Goal: Task Accomplishment & Management: Manage account settings

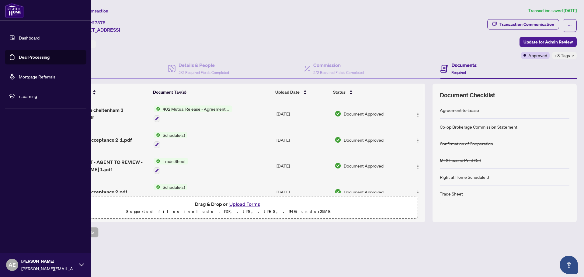
click at [13, 8] on img at bounding box center [14, 10] width 19 height 15
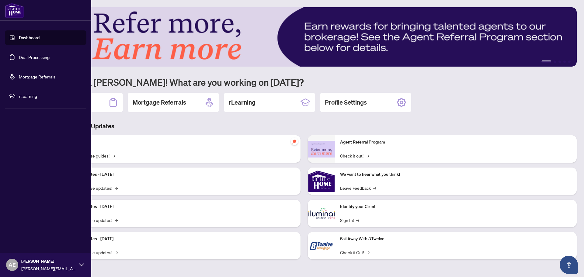
click at [28, 40] on link "Dashboard" at bounding box center [29, 37] width 21 height 5
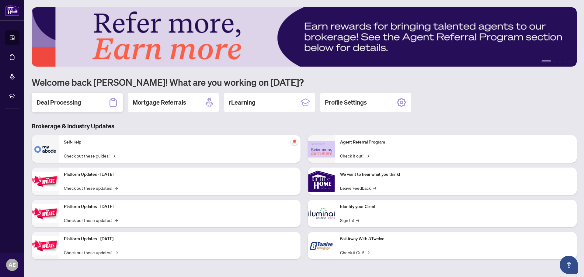
click at [71, 101] on h2 "Deal Processing" at bounding box center [58, 102] width 45 height 9
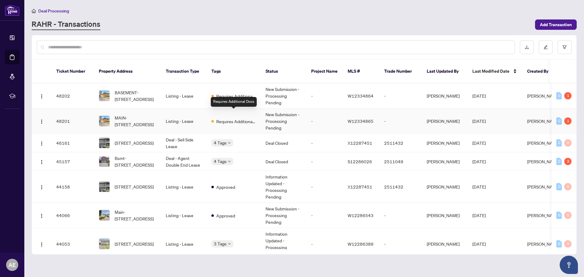
click at [232, 118] on span "Requires Additional Docs" at bounding box center [236, 121] width 40 height 7
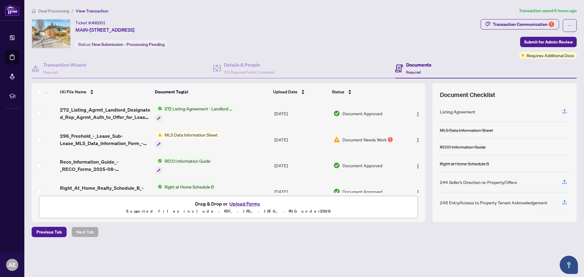
click at [208, 135] on span "MLS Data Information Sheet" at bounding box center [191, 134] width 58 height 7
click at [381, 137] on span "Document Needs Work" at bounding box center [364, 139] width 44 height 7
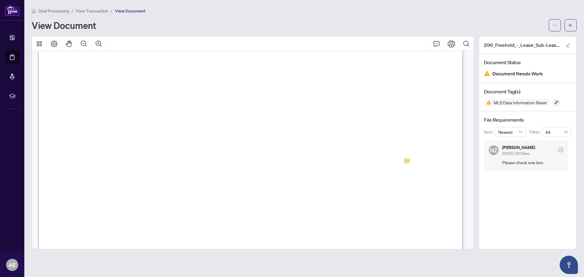
scroll to position [5353, 0]
click at [293, 101] on span "No" at bounding box center [289, 101] width 7 height 7
click at [568, 44] on icon "edit" at bounding box center [568, 45] width 4 height 4
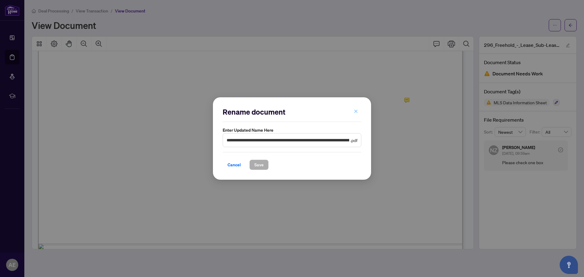
click at [355, 110] on icon "close" at bounding box center [356, 111] width 4 height 4
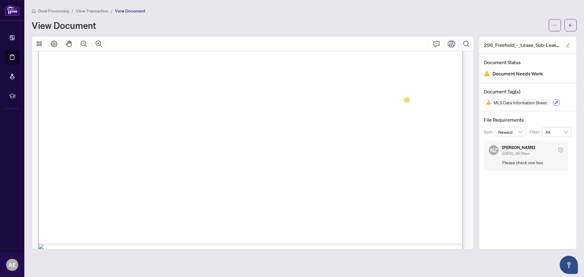
click at [557, 103] on icon "button" at bounding box center [556, 103] width 4 height 4
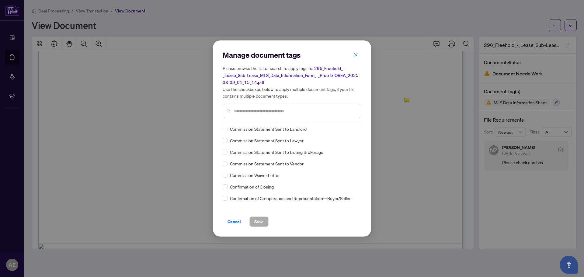
scroll to position [487, 0]
click at [356, 54] on icon "close" at bounding box center [356, 55] width 4 height 4
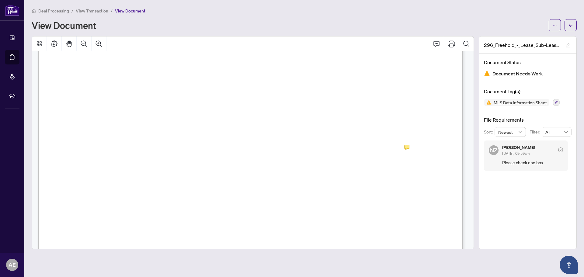
scroll to position [5292, 0]
click at [293, 162] on span "No" at bounding box center [289, 162] width 7 height 7
click at [293, 161] on span "No" at bounding box center [289, 162] width 7 height 7
click at [556, 25] on icon "ellipsis" at bounding box center [555, 25] width 4 height 4
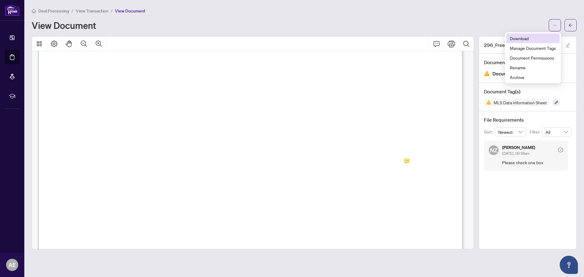
click at [521, 39] on span "Download" at bounding box center [533, 38] width 46 height 7
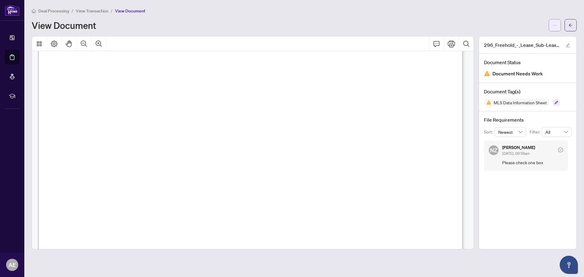
click at [554, 23] on icon "ellipsis" at bounding box center [555, 25] width 4 height 4
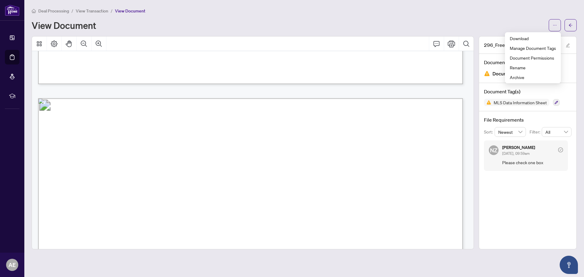
scroll to position [6221, 0]
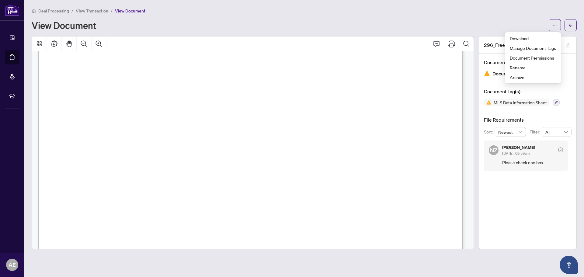
click at [101, 10] on span "View Transaction" at bounding box center [92, 10] width 33 height 5
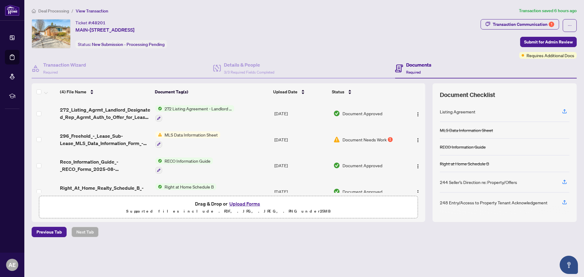
click at [243, 204] on button "Upload Forms" at bounding box center [244, 204] width 34 height 8
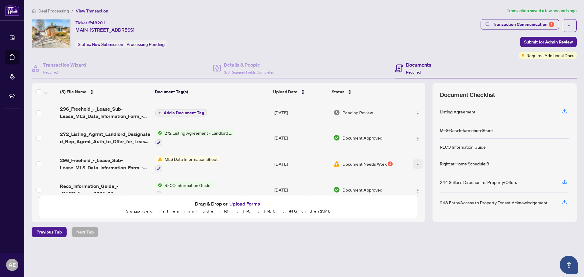
click at [416, 164] on img "button" at bounding box center [417, 164] width 5 height 5
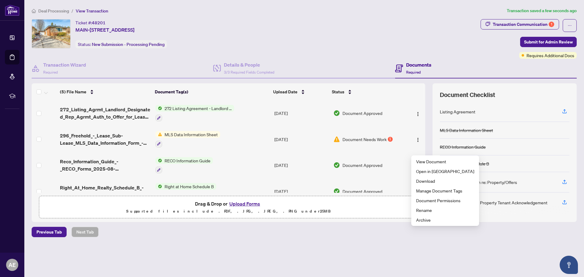
scroll to position [38, 0]
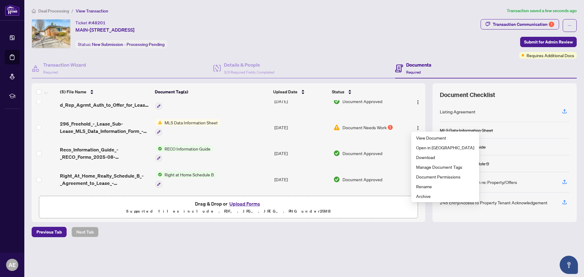
click at [391, 246] on div "Deal Processing / View Transaction Transaction saved a few seconds ago Ticket #…" at bounding box center [304, 132] width 550 height 251
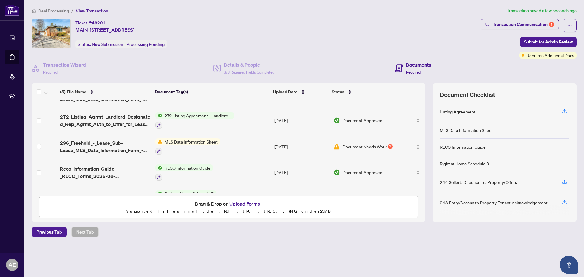
scroll to position [0, 0]
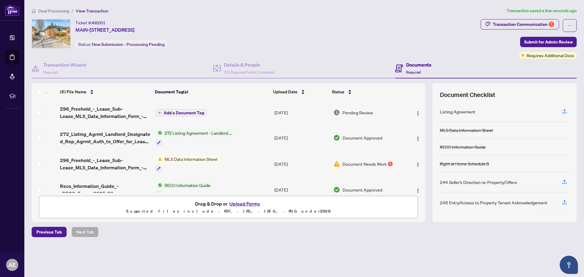
click at [421, 65] on h4 "Documents" at bounding box center [418, 64] width 25 height 7
click at [412, 65] on h4 "Documents" at bounding box center [418, 64] width 25 height 7
click at [529, 23] on div "Transaction Communication 1" at bounding box center [523, 24] width 61 height 10
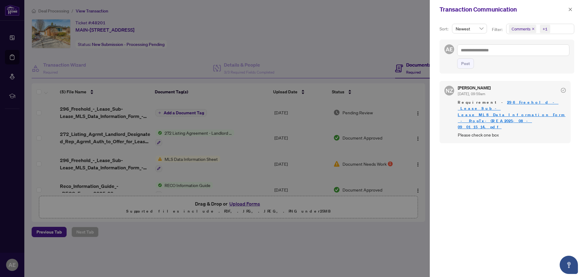
click at [505, 102] on link "296_Freehold_-_Lease_Sub-Lease_MLS_Data_Information_Form_-_PropTx-OREA_2025-08-…" at bounding box center [512, 115] width 108 height 30
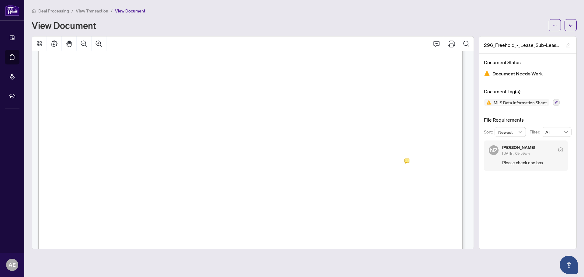
scroll to position [5353, 0]
click at [293, 102] on span "No" at bounding box center [289, 101] width 7 height 7
click at [293, 101] on span "No" at bounding box center [289, 101] width 7 height 7
click at [556, 103] on icon "button" at bounding box center [556, 103] width 4 height 4
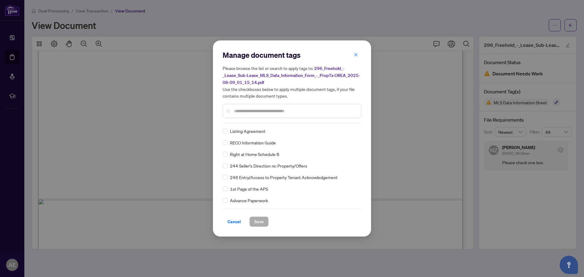
scroll to position [0, 0]
click at [356, 54] on icon "close" at bounding box center [356, 55] width 4 height 4
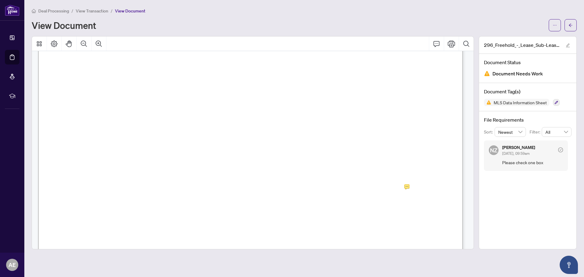
scroll to position [5231, 0]
click at [93, 10] on span "View Transaction" at bounding box center [92, 10] width 33 height 5
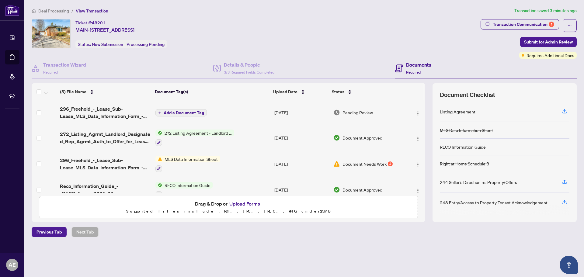
click at [422, 65] on h4 "Documents" at bounding box center [418, 64] width 25 height 7
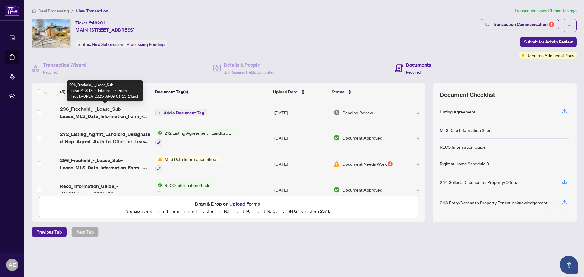
click at [100, 109] on span "296_Freehold_-_Lease_Sub-Lease_MLS_Data_Information_Form_-_PropTx-OREA_2025-08-…" at bounding box center [105, 112] width 90 height 15
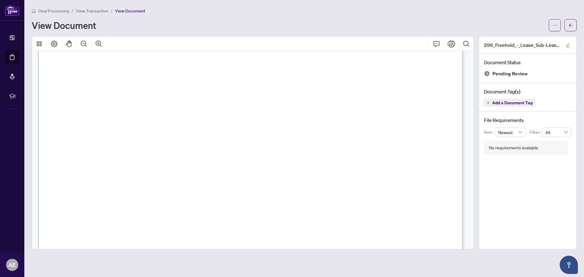
scroll to position [5353, 0]
click at [87, 9] on span "View Transaction" at bounding box center [92, 10] width 33 height 5
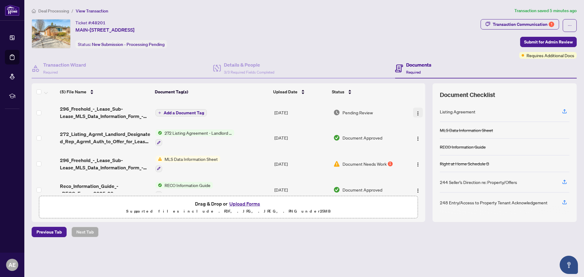
click at [417, 113] on img "button" at bounding box center [417, 113] width 5 height 5
click at [245, 203] on button "Upload Forms" at bounding box center [244, 204] width 34 height 8
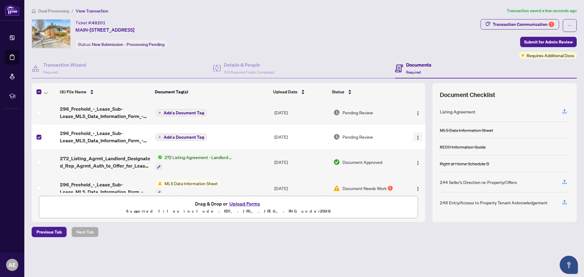
click at [415, 138] on img "button" at bounding box center [417, 137] width 5 height 5
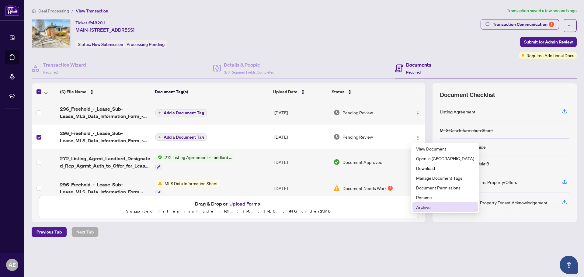
click at [424, 207] on span "Archive" at bounding box center [445, 207] width 58 height 7
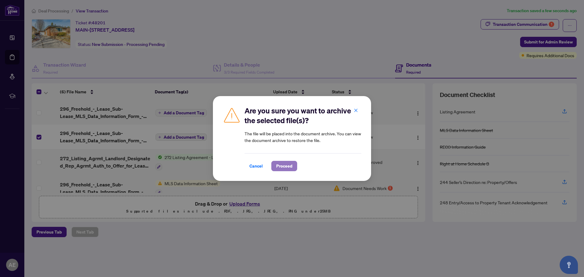
click at [287, 166] on span "Proceed" at bounding box center [284, 166] width 16 height 10
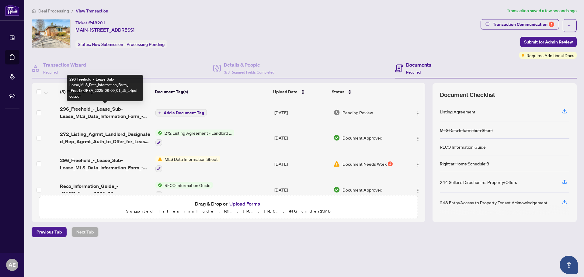
click at [87, 109] on span "296_Freehold_-_Lease_Sub-Lease_MLS_Data_Information_Form_-_PropTx-OREA_2025-08-…" at bounding box center [105, 112] width 90 height 15
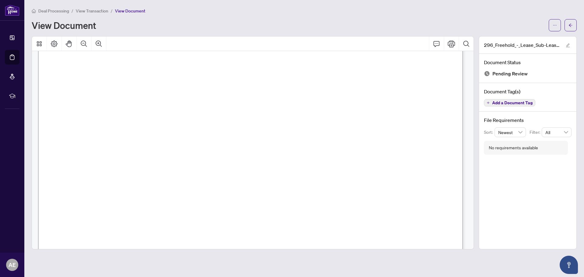
scroll to position [6934, 0]
click at [100, 11] on span "View Transaction" at bounding box center [92, 10] width 33 height 5
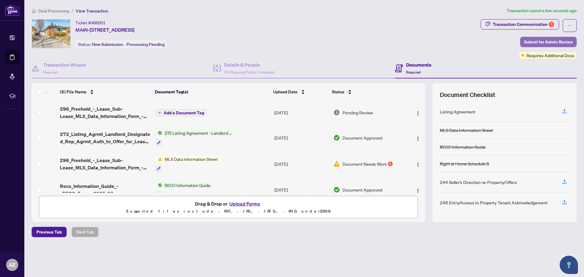
click at [559, 43] on span "Submit for Admin Review" at bounding box center [548, 42] width 49 height 10
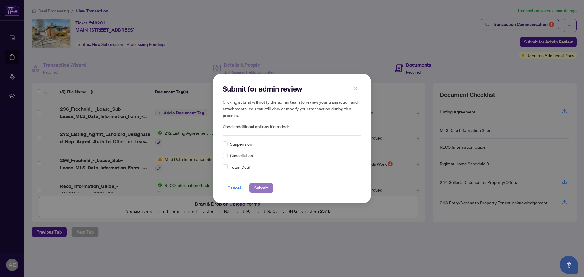
click at [263, 189] on span "Submit" at bounding box center [261, 188] width 14 height 10
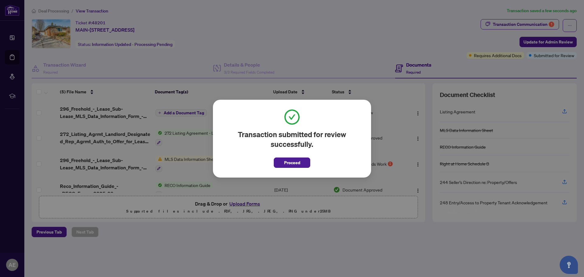
click at [291, 162] on span "Proceed" at bounding box center [292, 163] width 16 height 10
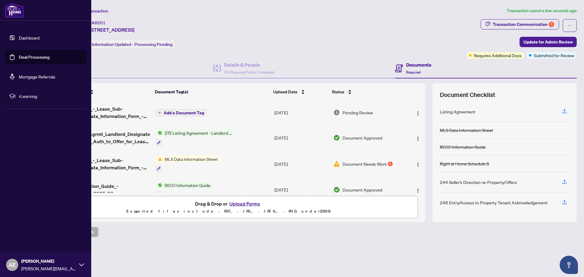
click at [18, 9] on img at bounding box center [14, 10] width 19 height 15
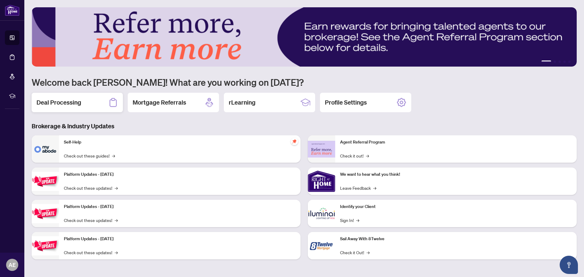
click at [70, 104] on h2 "Deal Processing" at bounding box center [58, 102] width 45 height 9
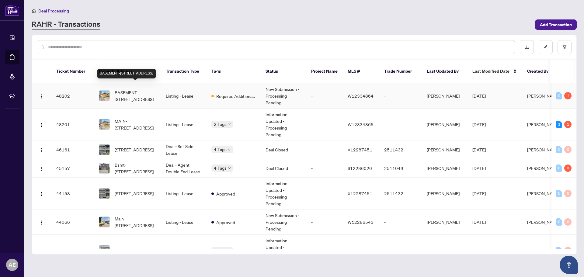
click at [131, 89] on span "BASEMENT-[STREET_ADDRESS]" at bounding box center [135, 95] width 41 height 13
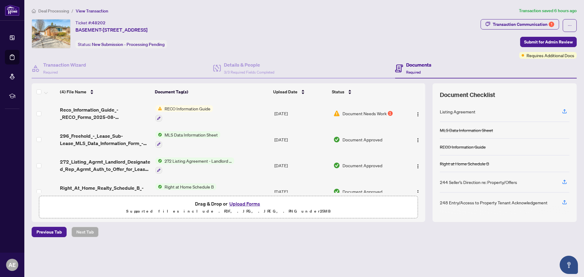
click at [56, 10] on span "Deal Processing" at bounding box center [53, 10] width 31 height 5
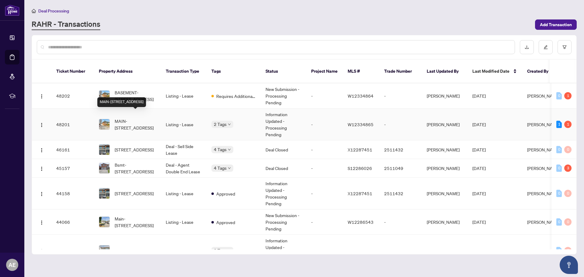
click at [130, 120] on span "MAIN-[STREET_ADDRESS]" at bounding box center [135, 124] width 41 height 13
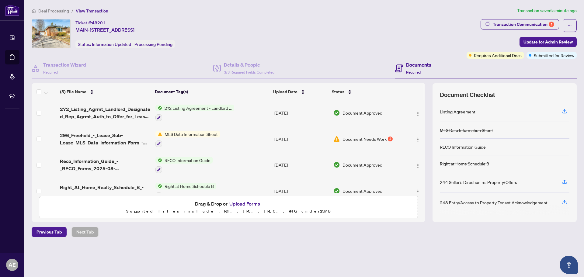
scroll to position [38, 0]
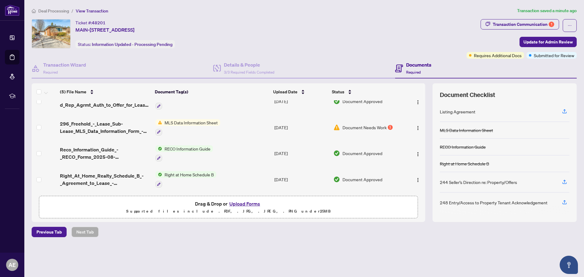
click at [368, 126] on span "Document Needs Work" at bounding box center [364, 127] width 44 height 7
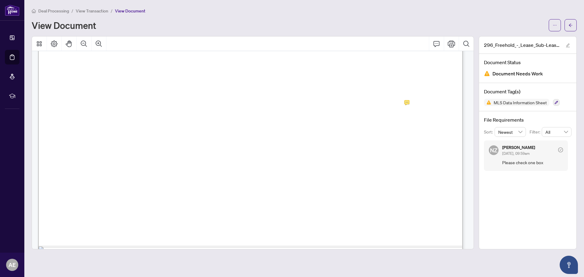
scroll to position [5353, 0]
click at [84, 8] on span "View Transaction" at bounding box center [92, 10] width 33 height 5
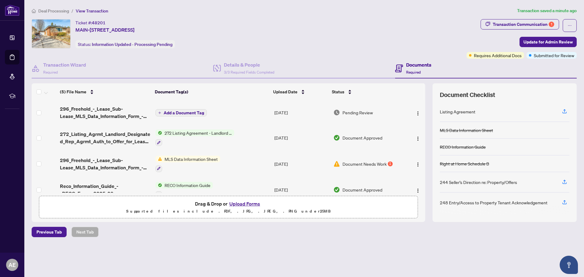
click at [61, 9] on span "Deal Processing" at bounding box center [53, 10] width 31 height 5
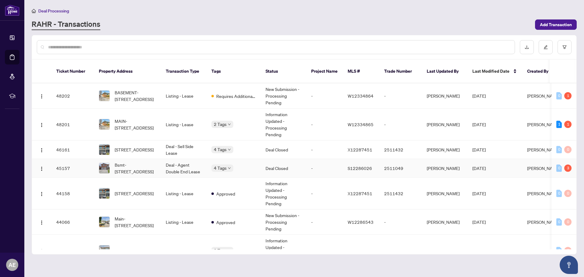
click at [169, 159] on td "Deal - Agent Double End Lease" at bounding box center [184, 168] width 46 height 19
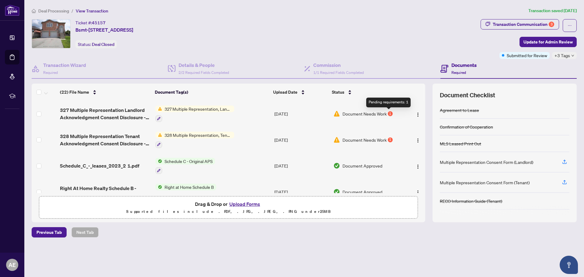
click at [388, 115] on div "1" at bounding box center [390, 113] width 5 height 5
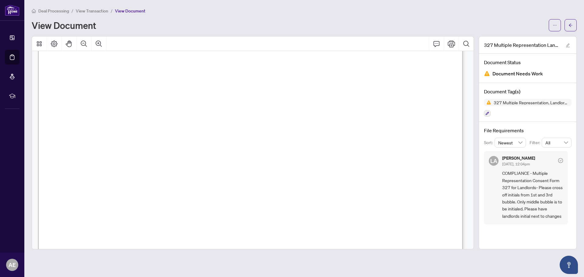
scroll to position [122, 0]
click at [554, 23] on icon "ellipsis" at bounding box center [555, 25] width 4 height 4
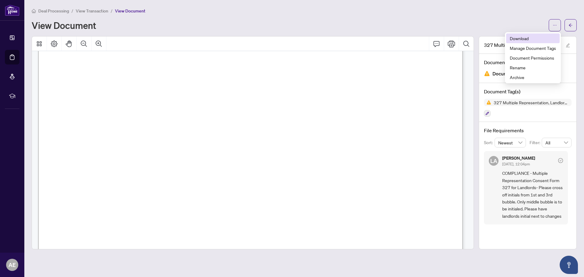
click at [525, 39] on span "Download" at bounding box center [533, 38] width 46 height 7
click at [94, 11] on span "View Transaction" at bounding box center [92, 10] width 33 height 5
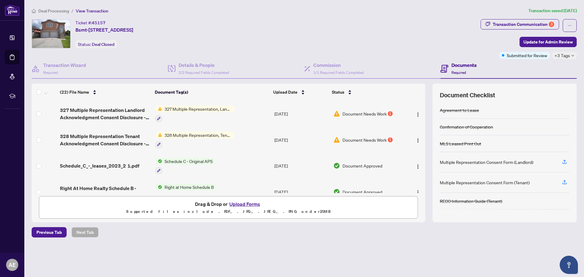
click at [375, 139] on span "Document Needs Work" at bounding box center [364, 140] width 44 height 7
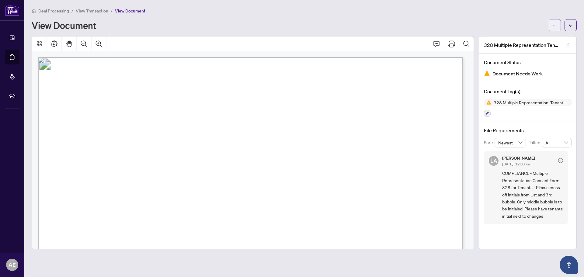
click at [554, 23] on span "button" at bounding box center [555, 25] width 4 height 10
click at [527, 35] on span "Download" at bounding box center [533, 38] width 46 height 7
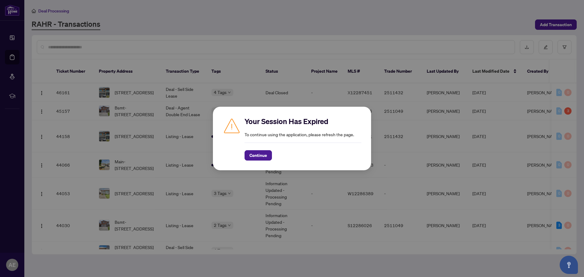
click at [260, 152] on span "Continue" at bounding box center [258, 156] width 18 height 10
